Goal: Check status

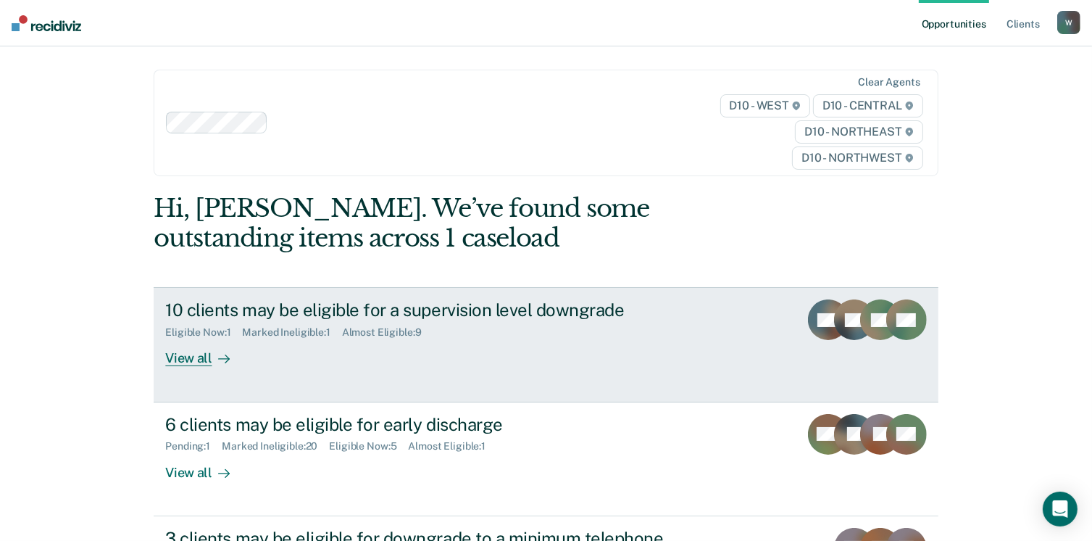
click at [406, 332] on div "Almost Eligible : 9" at bounding box center [387, 332] width 91 height 12
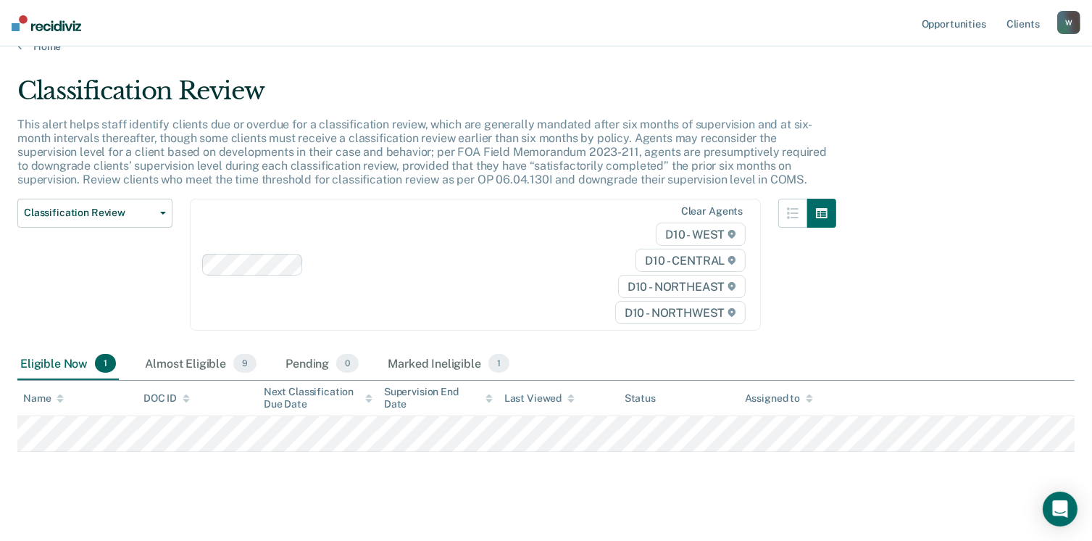
scroll to position [38, 0]
